Goal: Transaction & Acquisition: Purchase product/service

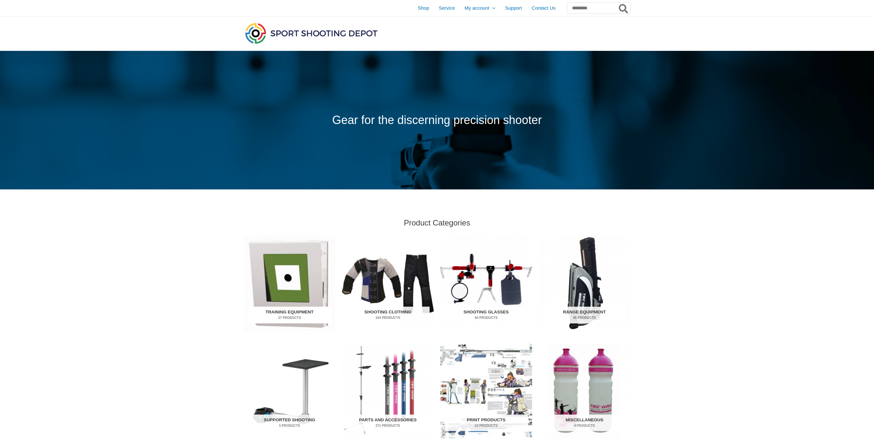
click at [277, 259] on img "Visit product category Training Equipment" at bounding box center [290, 284] width 92 height 96
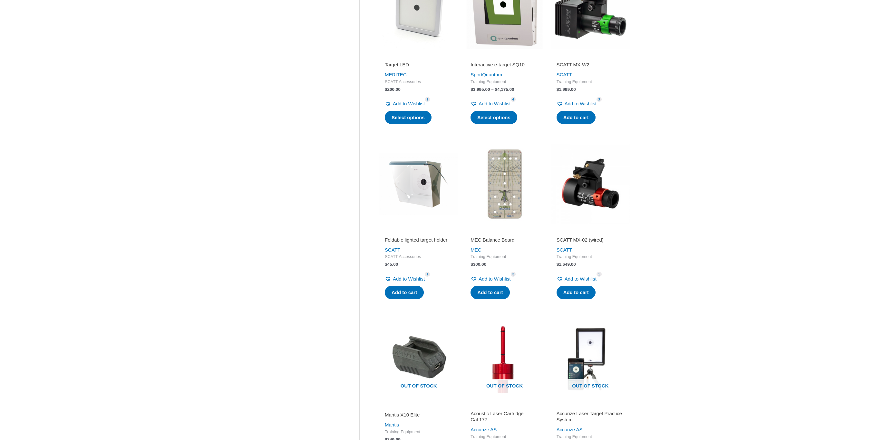
scroll to position [162, 0]
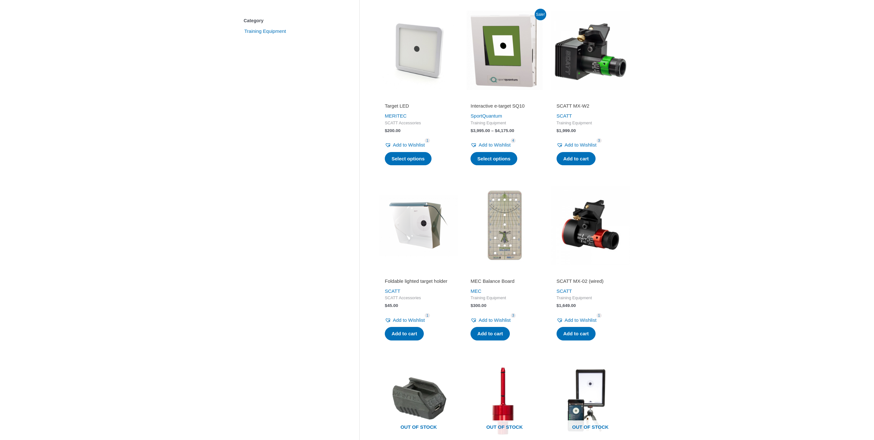
click at [514, 90] on img at bounding box center [504, 50] width 79 height 79
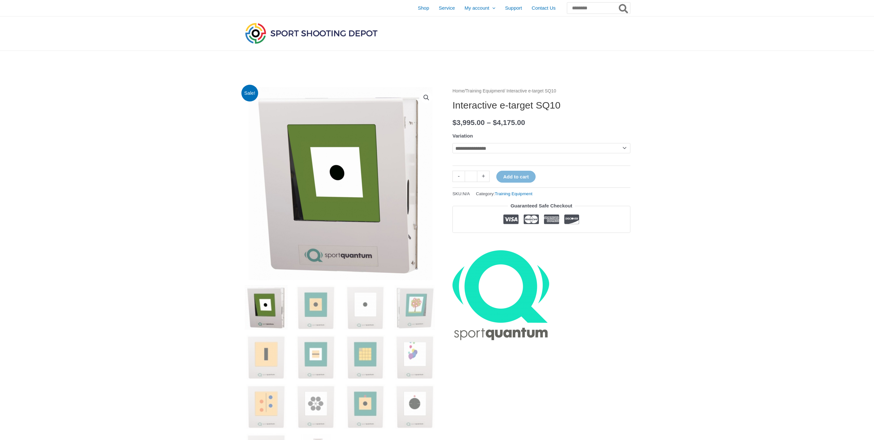
scroll to position [8, 0]
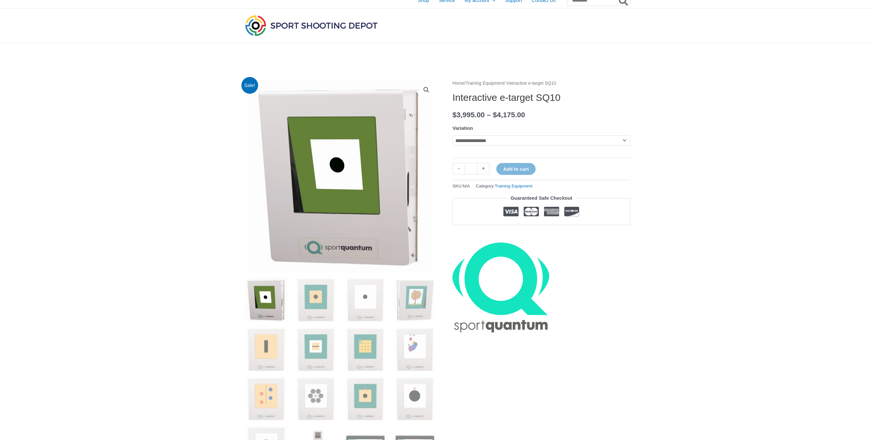
select select "********"
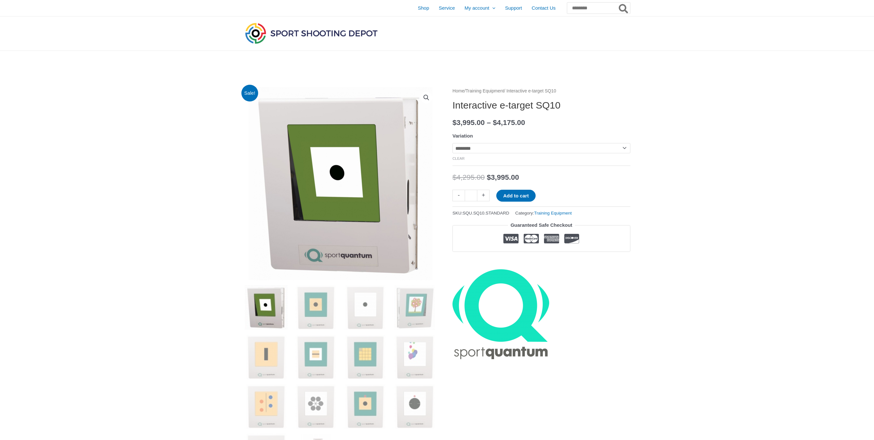
scroll to position [0, 0]
